Goal: Check status: Check status

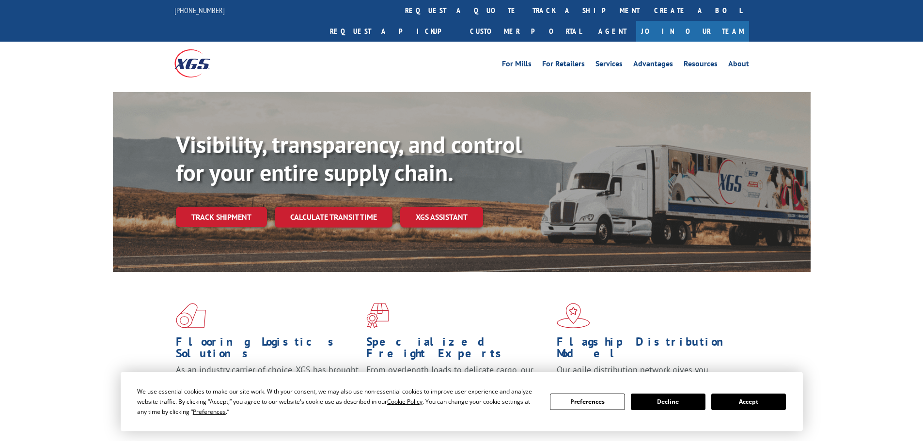
drag, startPoint x: 446, startPoint y: 13, endPoint x: 439, endPoint y: 25, distance: 13.9
click at [525, 13] on link "track a shipment" at bounding box center [586, 10] width 122 height 21
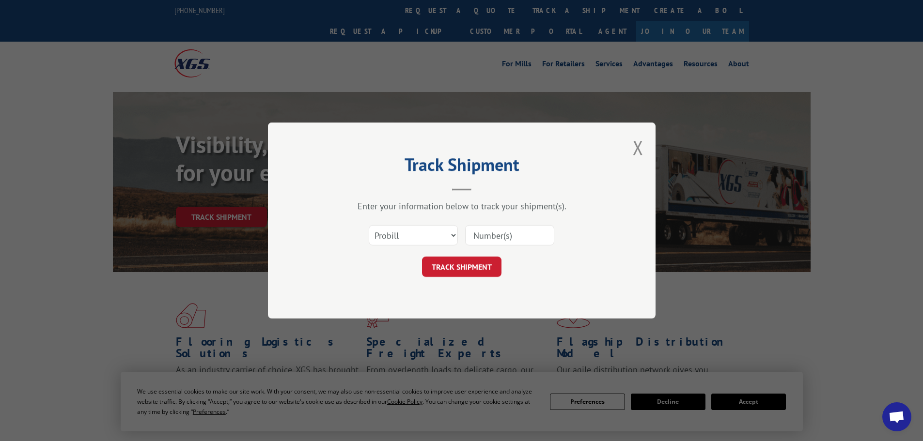
drag, startPoint x: 409, startPoint y: 247, endPoint x: 409, endPoint y: 241, distance: 6.3
click at [409, 244] on div "Select category... Probill BOL PO" at bounding box center [461, 235] width 291 height 32
click at [409, 242] on select "Select category... Probill BOL PO" at bounding box center [413, 235] width 89 height 20
select select "bol"
click at [369, 225] on select "Select category... Probill BOL PO" at bounding box center [413, 235] width 89 height 20
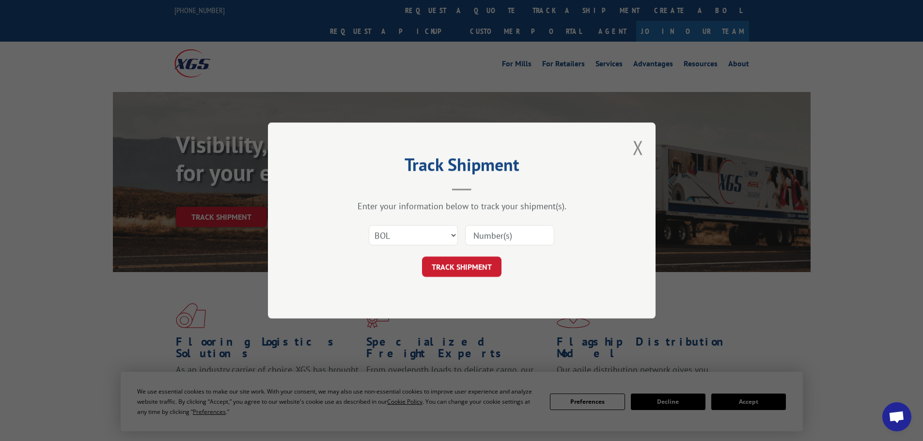
click at [528, 245] on input at bounding box center [509, 235] width 89 height 20
type input "7070006 7076378 70800984"
click at [467, 271] on button "TRACK SHIPMENT" at bounding box center [461, 267] width 79 height 20
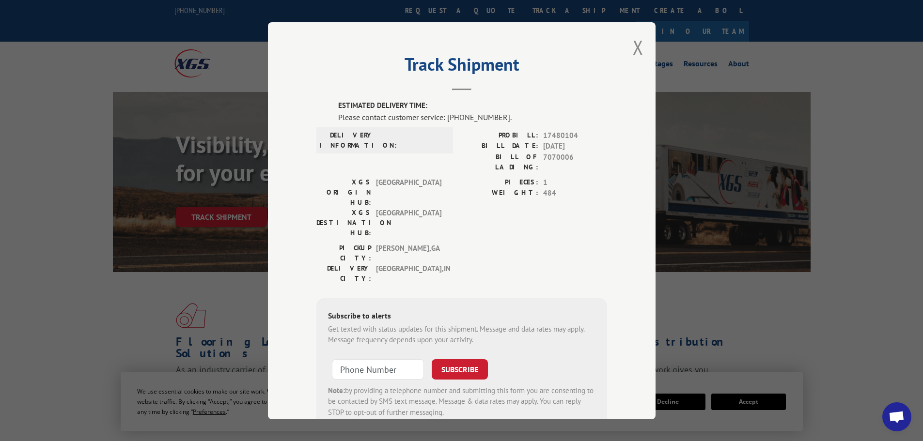
click at [633, 47] on button "Close modal" at bounding box center [638, 47] width 11 height 26
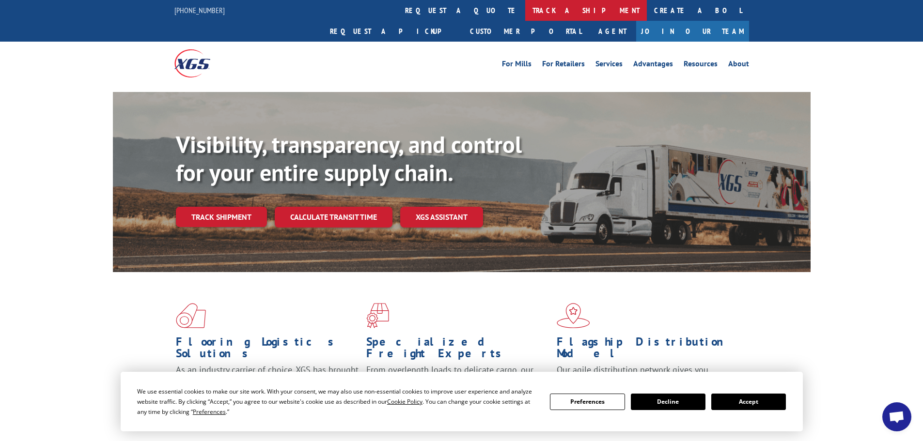
click at [525, 8] on link "track a shipment" at bounding box center [586, 10] width 122 height 21
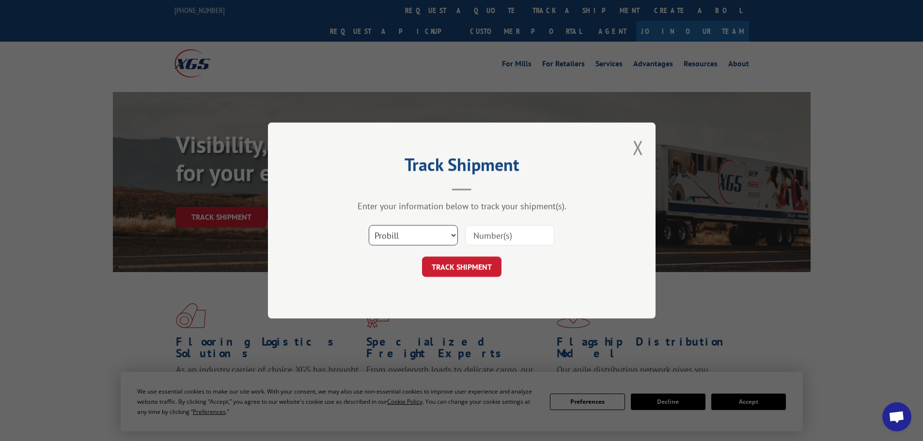
drag, startPoint x: 423, startPoint y: 234, endPoint x: 421, endPoint y: 245, distance: 11.9
click at [423, 234] on select "Select category... Probill BOL PO" at bounding box center [413, 235] width 89 height 20
select select "bol"
click at [369, 225] on select "Select category... Probill BOL PO" at bounding box center [413, 235] width 89 height 20
click at [501, 237] on input at bounding box center [509, 235] width 89 height 20
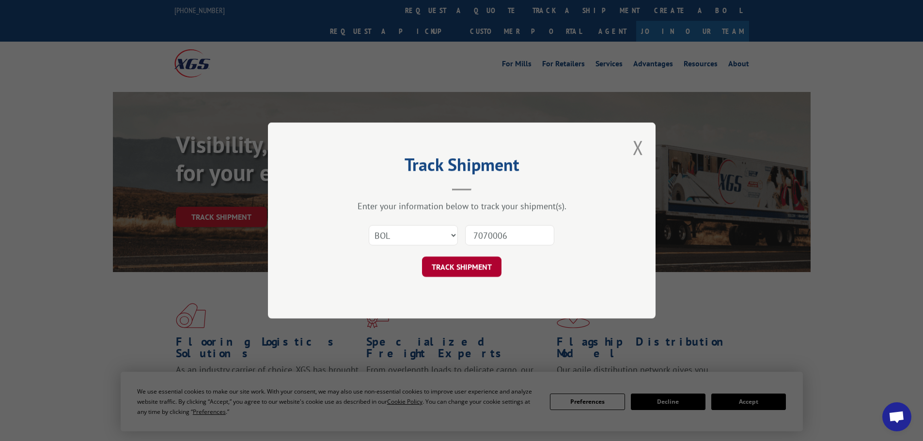
type input "7070006"
click at [469, 269] on button "TRACK SHIPMENT" at bounding box center [461, 267] width 79 height 20
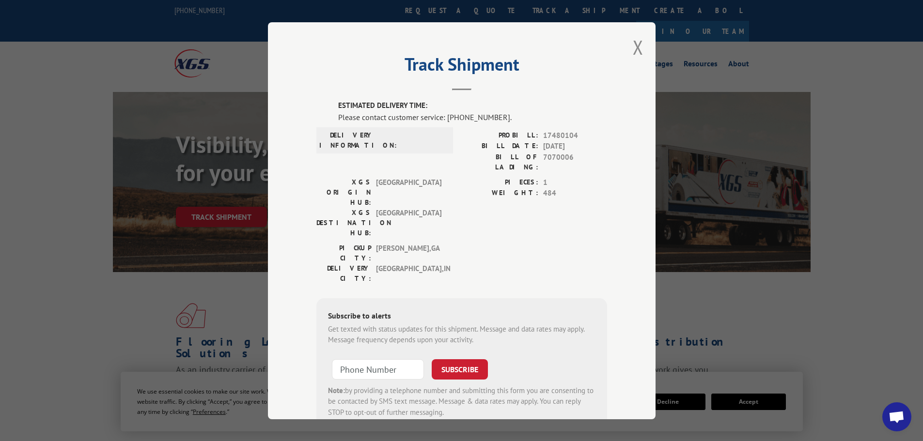
click at [903, 422] on span "Open chat" at bounding box center [897, 418] width 16 height 14
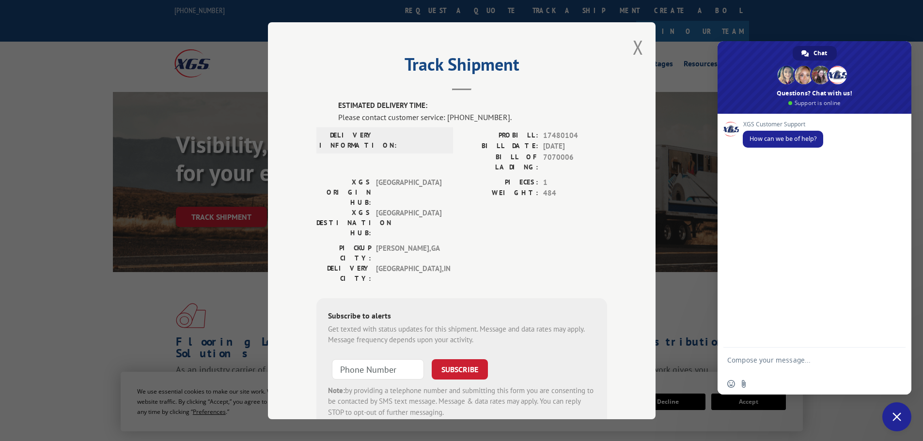
click at [781, 356] on textarea "Compose your message..." at bounding box center [803, 364] width 153 height 17
type textarea "c"
type textarea "Looking for ETA for BOL 7070006"
click at [893, 361] on span "Send" at bounding box center [894, 361] width 7 height 7
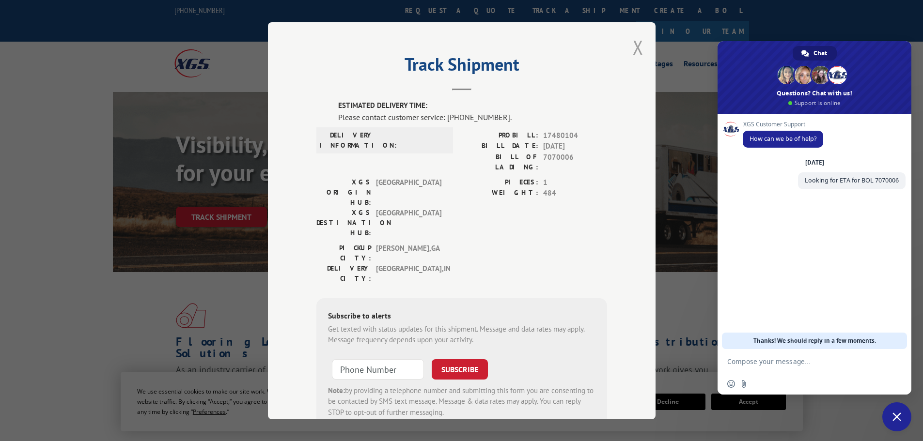
click at [633, 48] on button "Close modal" at bounding box center [638, 47] width 11 height 26
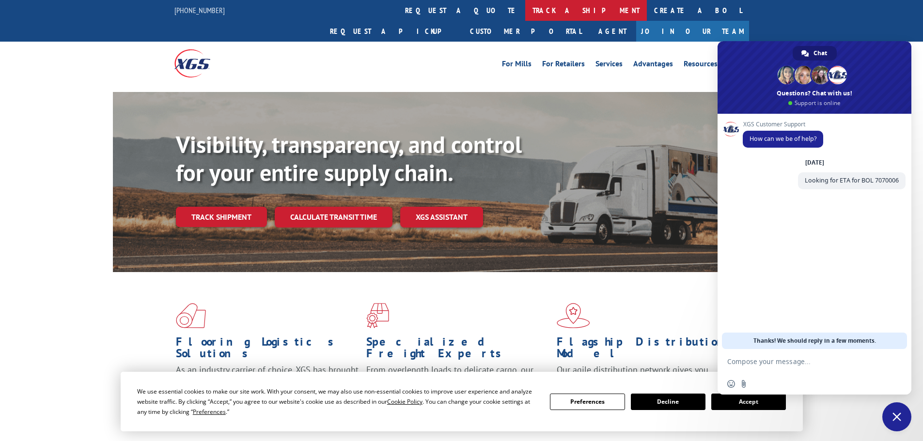
click at [525, 13] on link "track a shipment" at bounding box center [586, 10] width 122 height 21
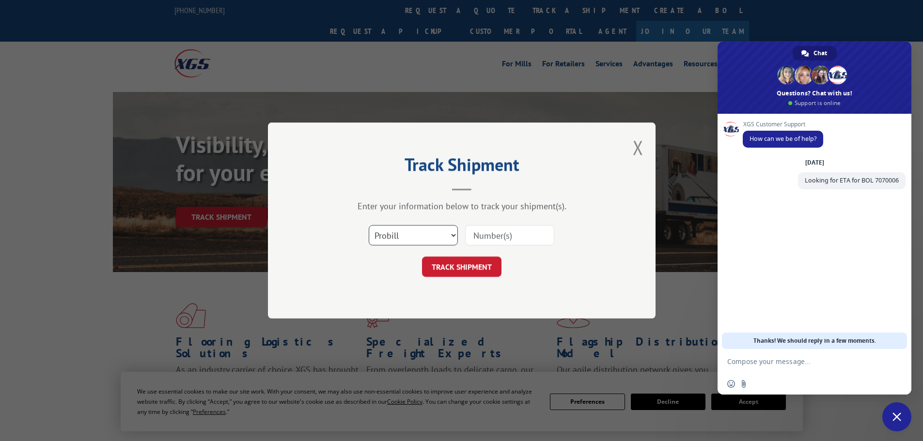
click at [408, 231] on select "Select category... Probill BOL PO" at bounding box center [413, 235] width 89 height 20
select select "bol"
click at [369, 225] on select "Select category... Probill BOL PO" at bounding box center [413, 235] width 89 height 20
click at [522, 232] on input at bounding box center [509, 235] width 89 height 20
type input "7080984"
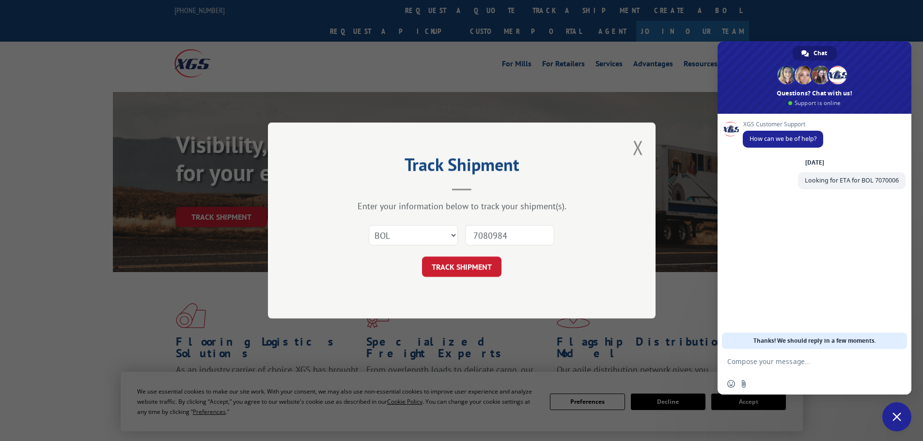
click at [479, 272] on button "TRACK SHIPMENT" at bounding box center [461, 267] width 79 height 20
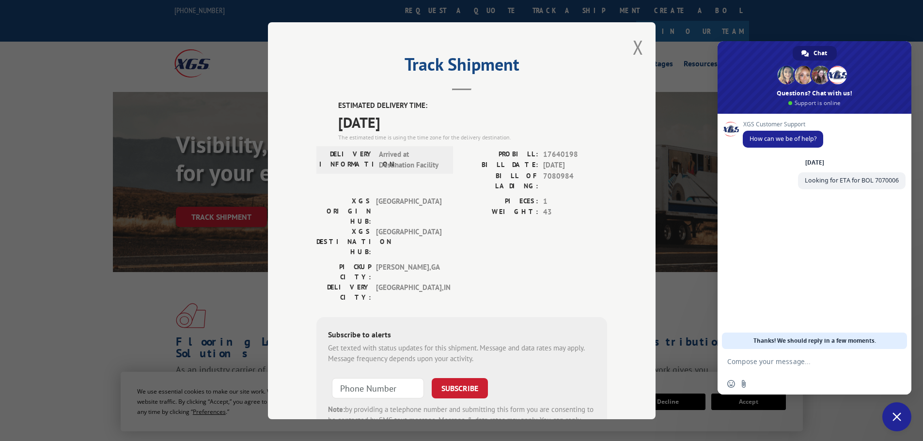
click at [641, 43] on div "Track Shipment ESTIMATED DELIVERY TIME: [DATE] The estimated time is using the …" at bounding box center [462, 220] width 388 height 397
click at [638, 43] on button "Close modal" at bounding box center [638, 47] width 11 height 26
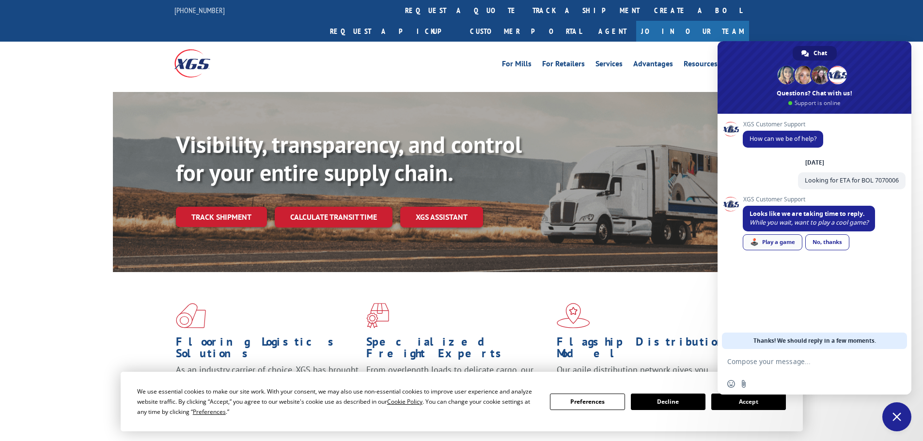
click at [769, 246] on div "🕹️ Play a game" at bounding box center [773, 243] width 60 height 16
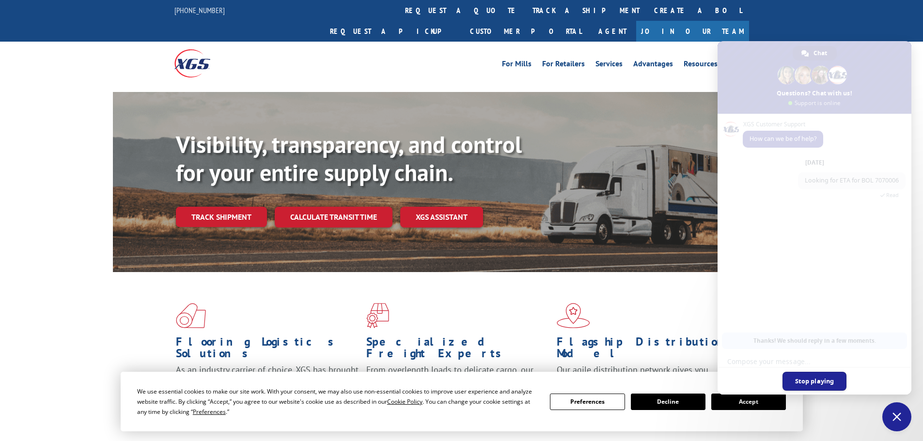
click at [816, 385] on span "Stop playing" at bounding box center [814, 381] width 64 height 19
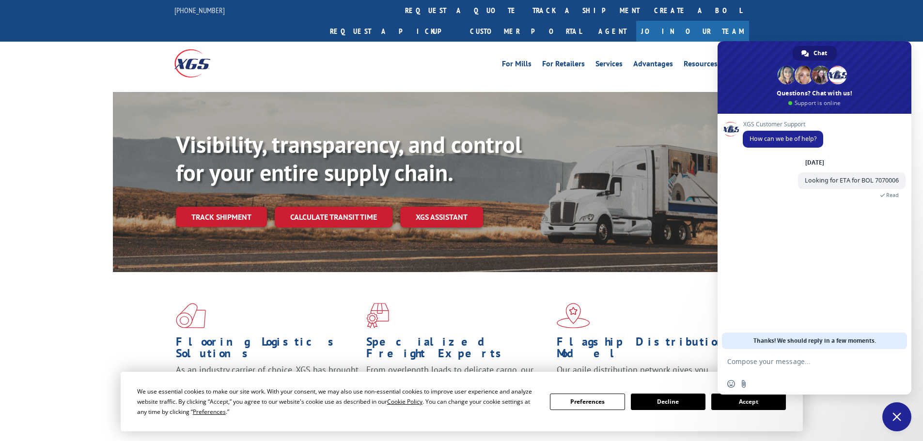
click at [612, 272] on div "Flooring Logistics Solutions As an industry carrier of choice, XGS has brought …" at bounding box center [462, 361] width 698 height 178
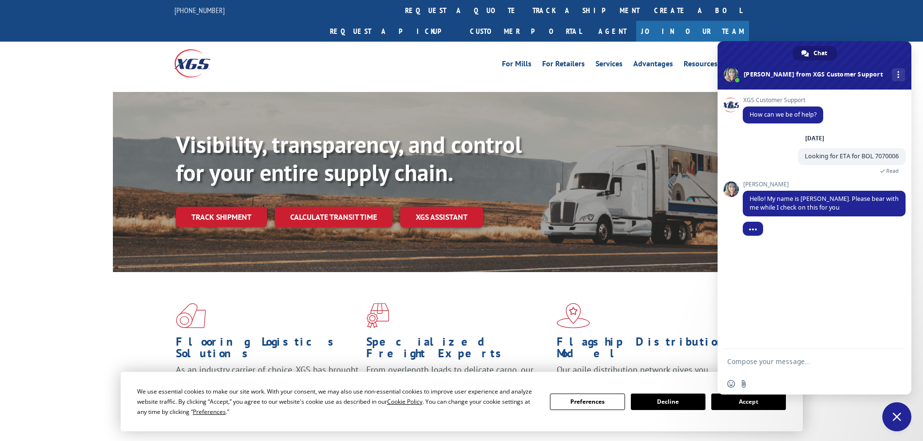
click at [809, 371] on form at bounding box center [803, 362] width 153 height 26
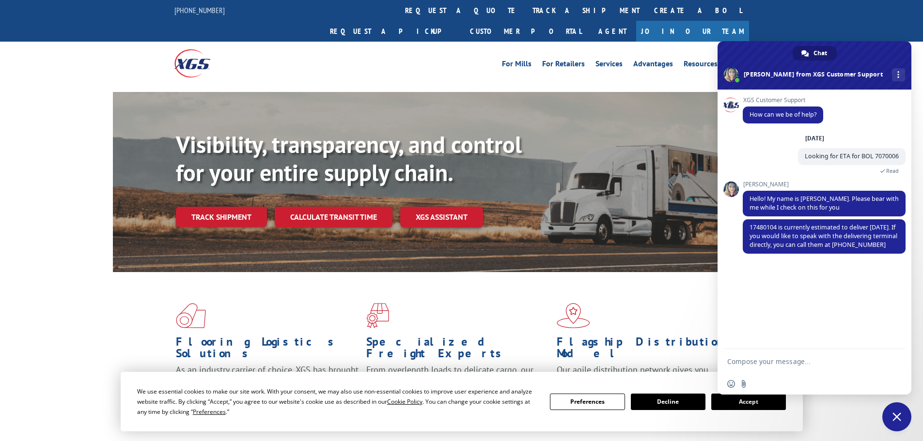
click at [770, 354] on form at bounding box center [803, 362] width 153 height 26
click at [768, 356] on form at bounding box center [803, 362] width 153 height 26
click at [766, 366] on textarea "Compose your message..." at bounding box center [803, 362] width 153 height 9
type textarea "T"
type textarea "t"
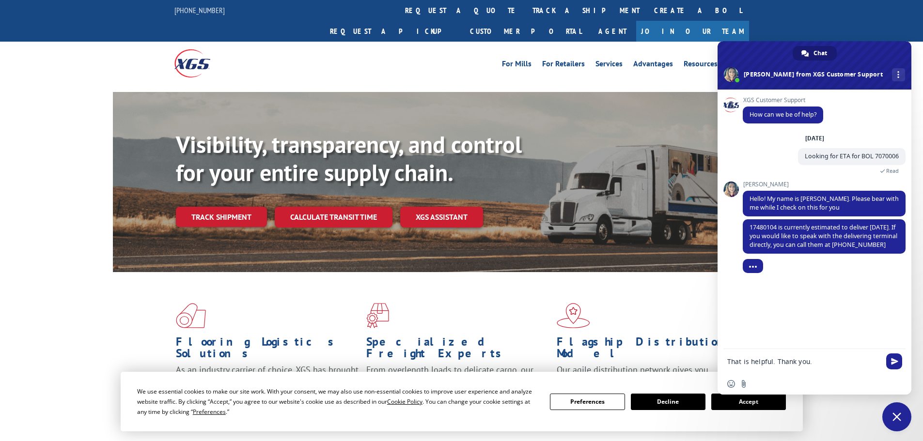
type textarea "That is helpful. Thank you."
click at [908, 363] on div "That is helpful. Thank you." at bounding box center [815, 362] width 194 height 26
click at [898, 360] on span "Send" at bounding box center [894, 362] width 16 height 16
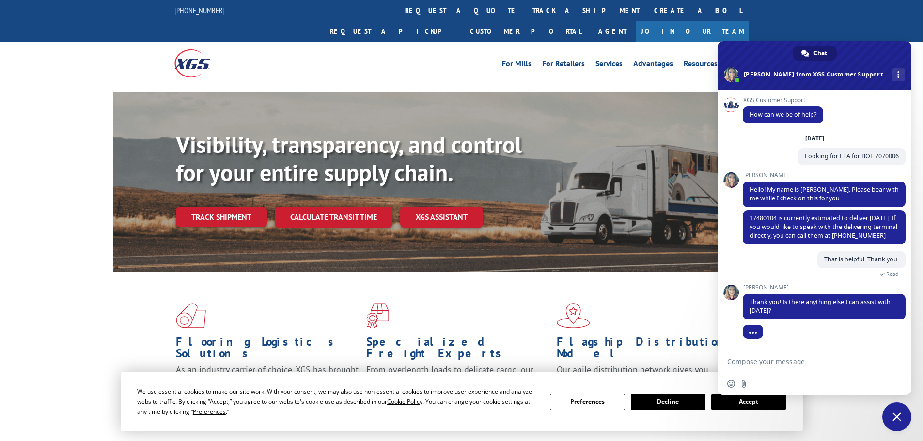
scroll to position [9, 0]
click at [525, 13] on link "track a shipment" at bounding box center [586, 10] width 122 height 21
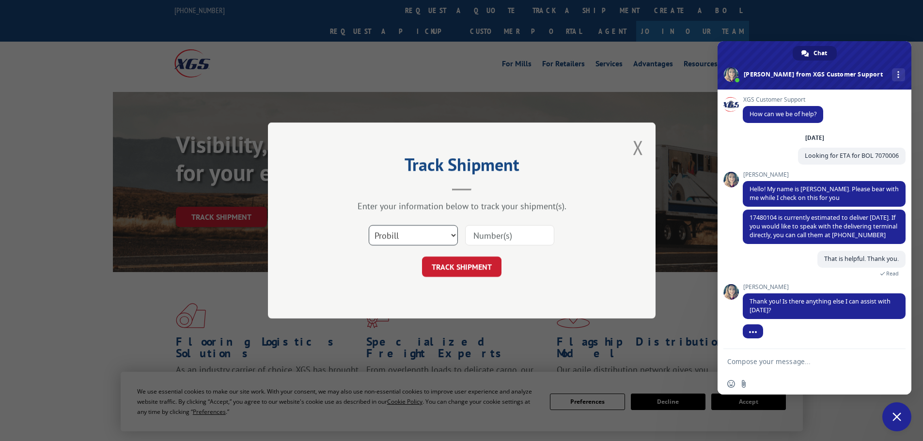
click at [437, 234] on select "Select category... Probill BOL PO" at bounding box center [413, 235] width 89 height 20
select select "bol"
click at [369, 225] on select "Select category... Probill BOL PO" at bounding box center [413, 235] width 89 height 20
click at [502, 236] on input at bounding box center [509, 235] width 89 height 20
type input "2877106"
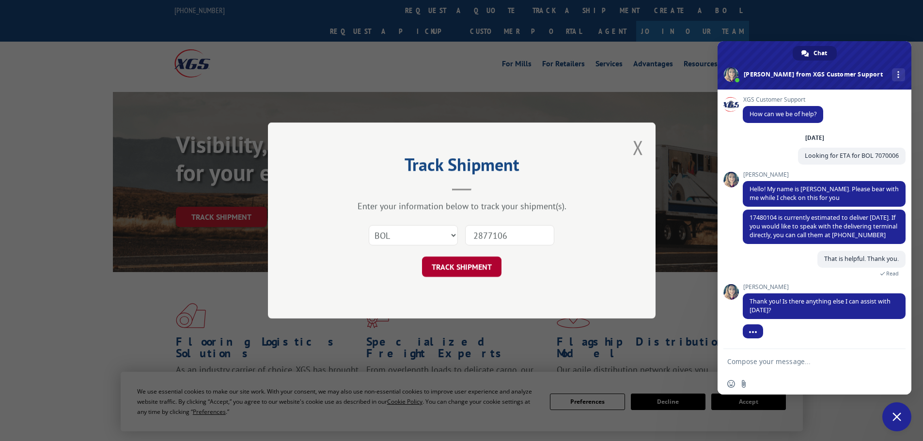
click at [495, 262] on button "TRACK SHIPMENT" at bounding box center [461, 267] width 79 height 20
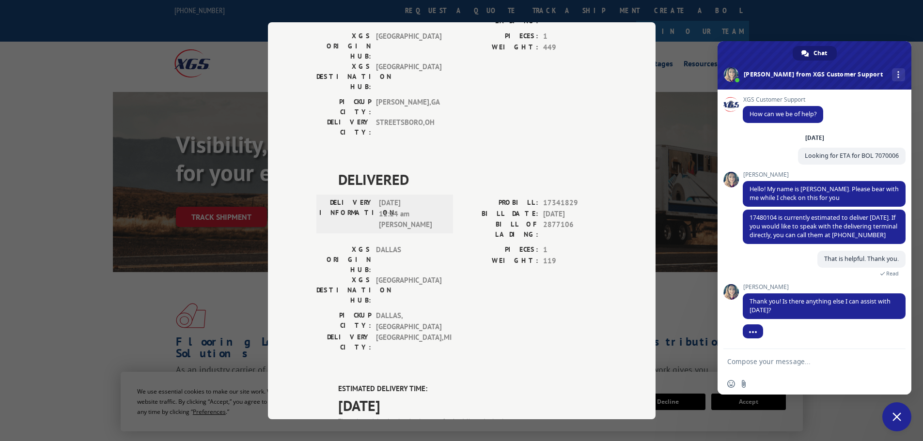
scroll to position [291, 0]
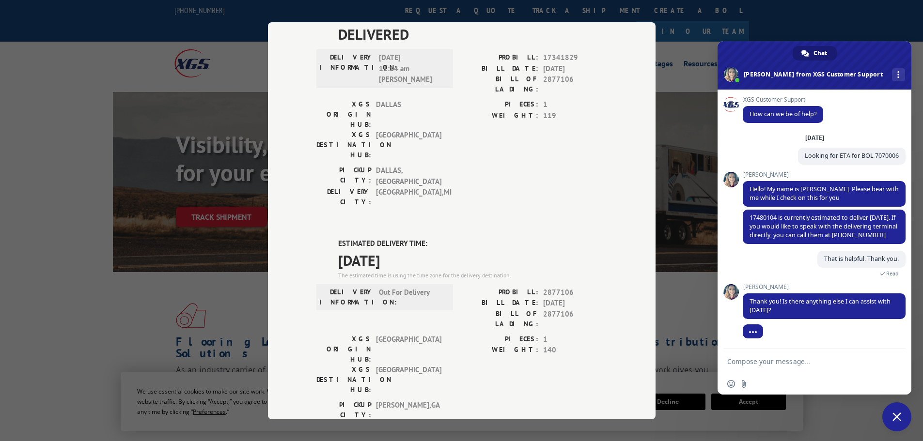
click at [779, 360] on textarea "Compose your message..." at bounding box center [803, 362] width 153 height 9
type textarea "n"
type textarea "No. That is all, thank you."
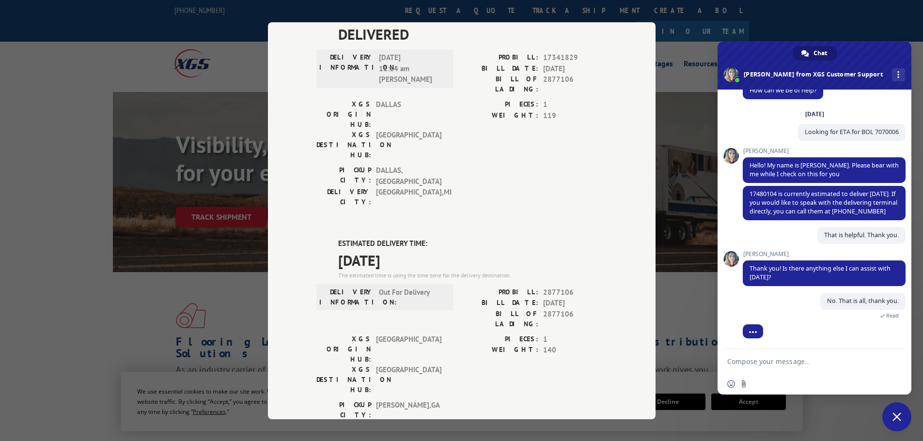
scroll to position [14, 0]
